Goal: Task Accomplishment & Management: Manage account settings

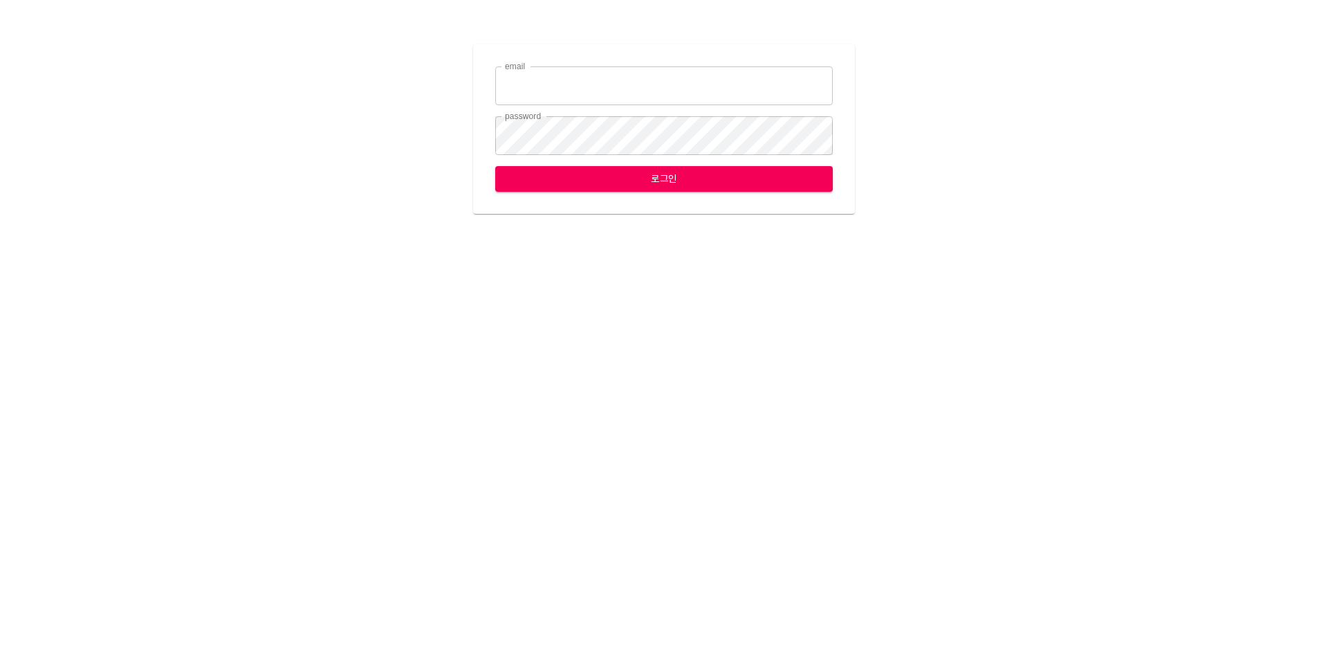
type input "yhkim@ihateflyingbugs.com"
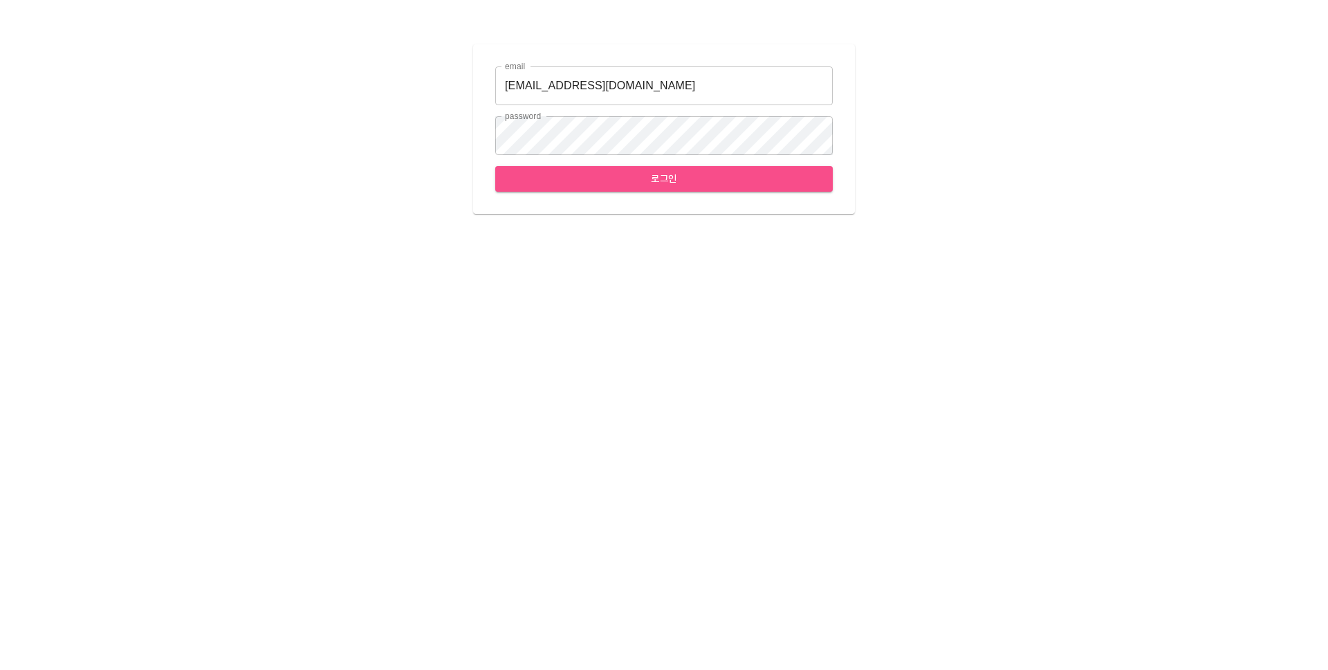
click at [777, 178] on span "로그인" at bounding box center [663, 178] width 315 height 17
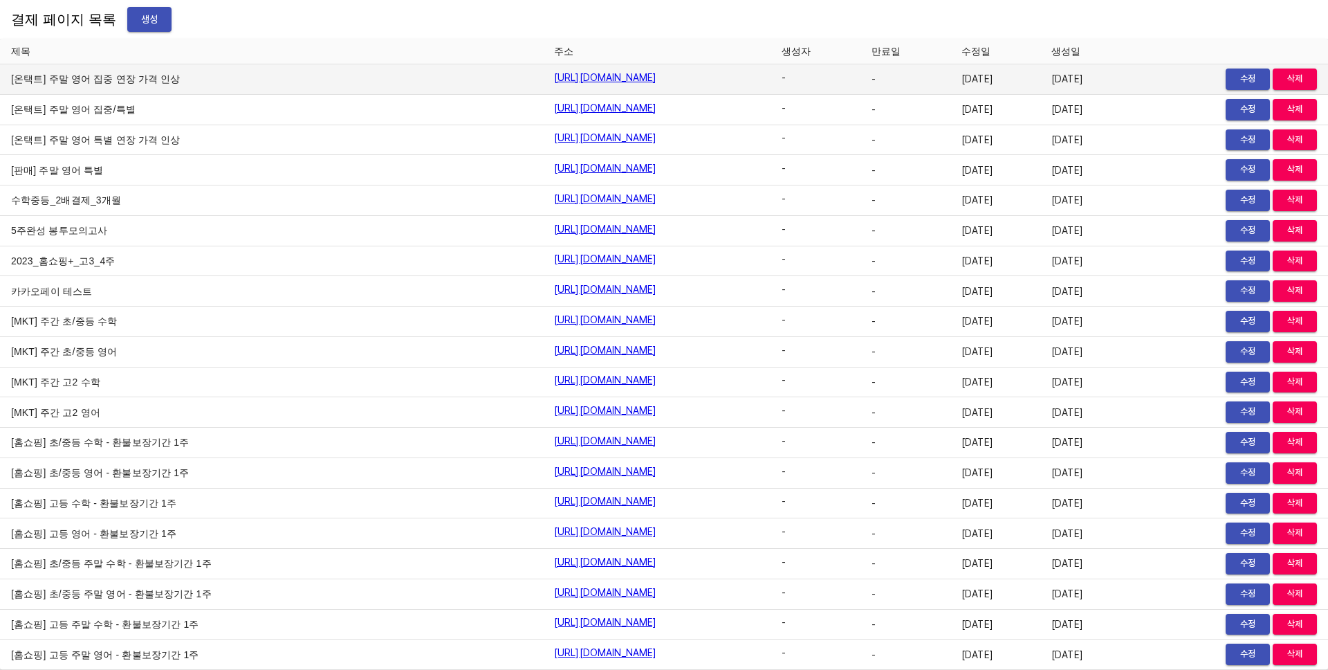
click at [1233, 82] on span "수정" at bounding box center [1248, 79] width 30 height 16
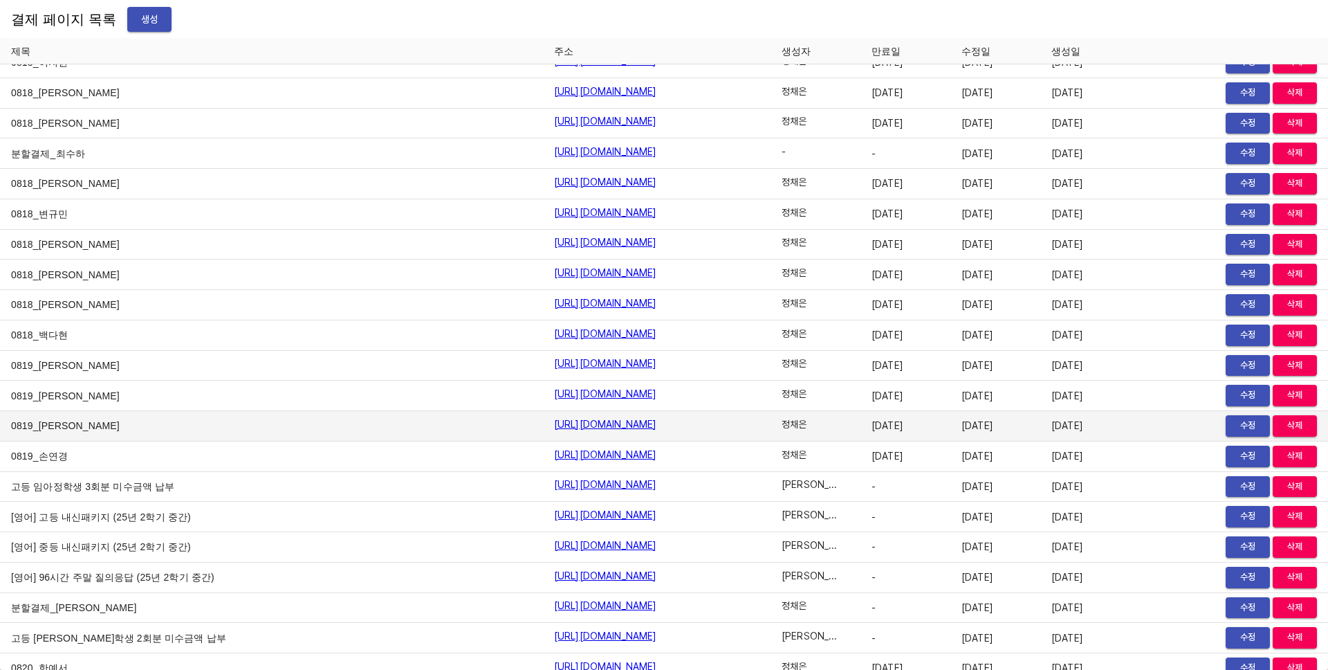
scroll to position [16372, 0]
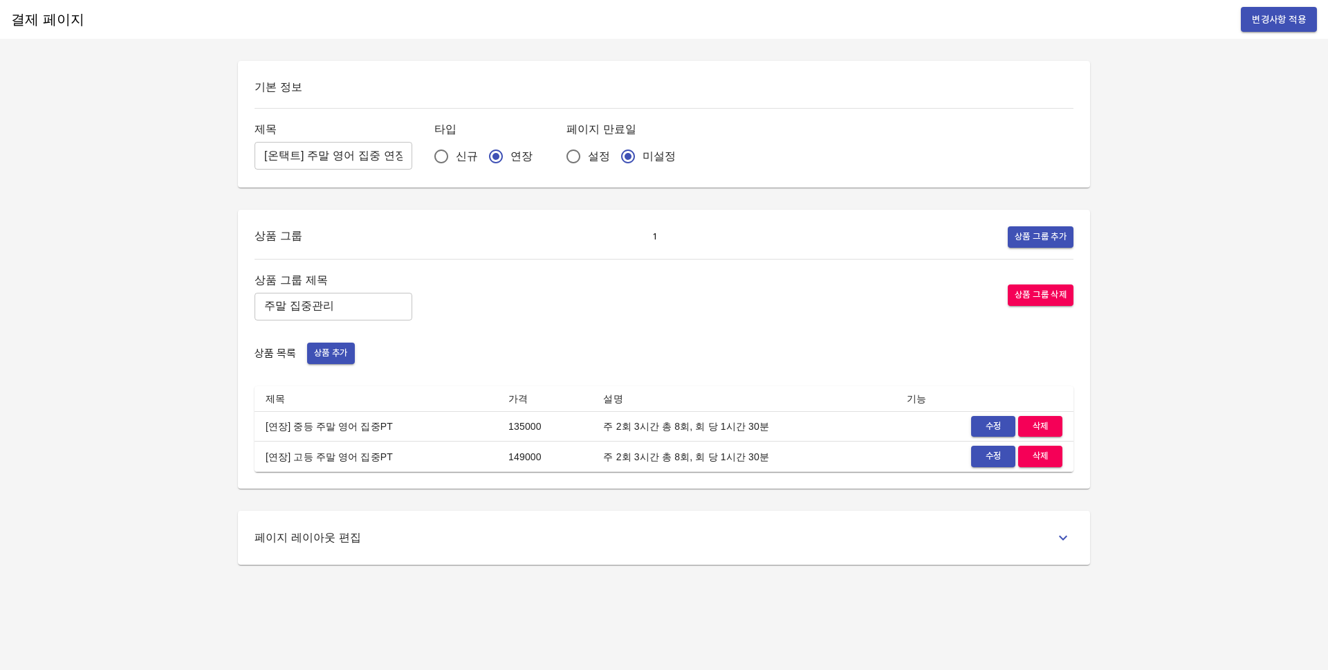
click at [987, 425] on span "수정" at bounding box center [993, 426] width 30 height 16
click at [984, 426] on span "수정" at bounding box center [993, 426] width 30 height 16
